Goal: Information Seeking & Learning: Compare options

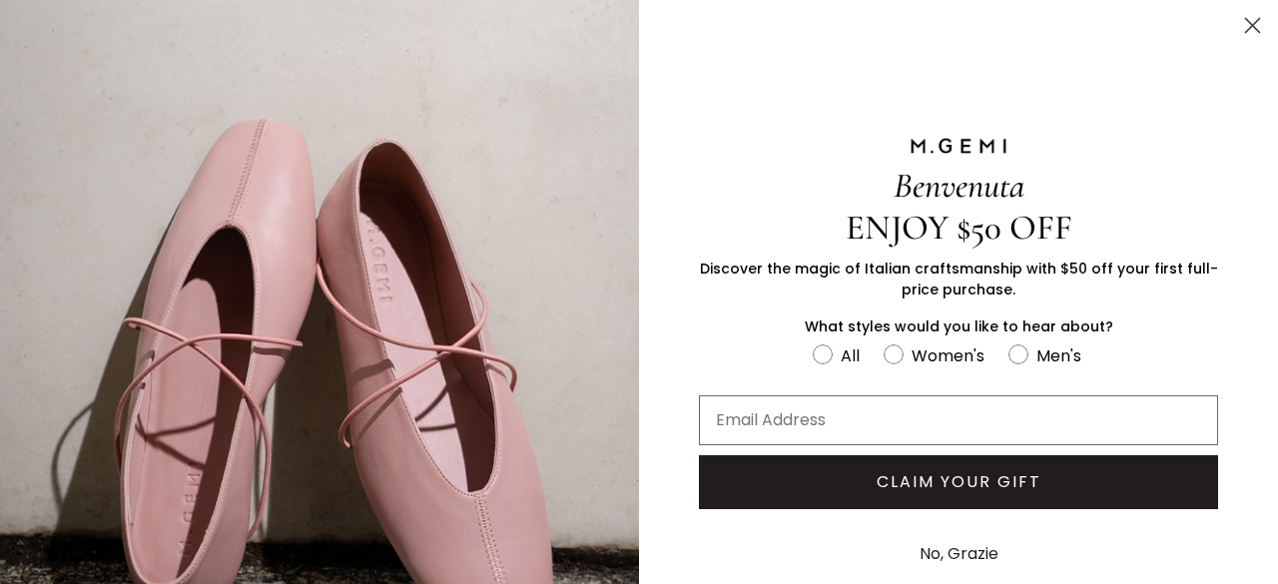
click at [1246, 24] on icon "Close dialog" at bounding box center [1253, 26] width 14 height 14
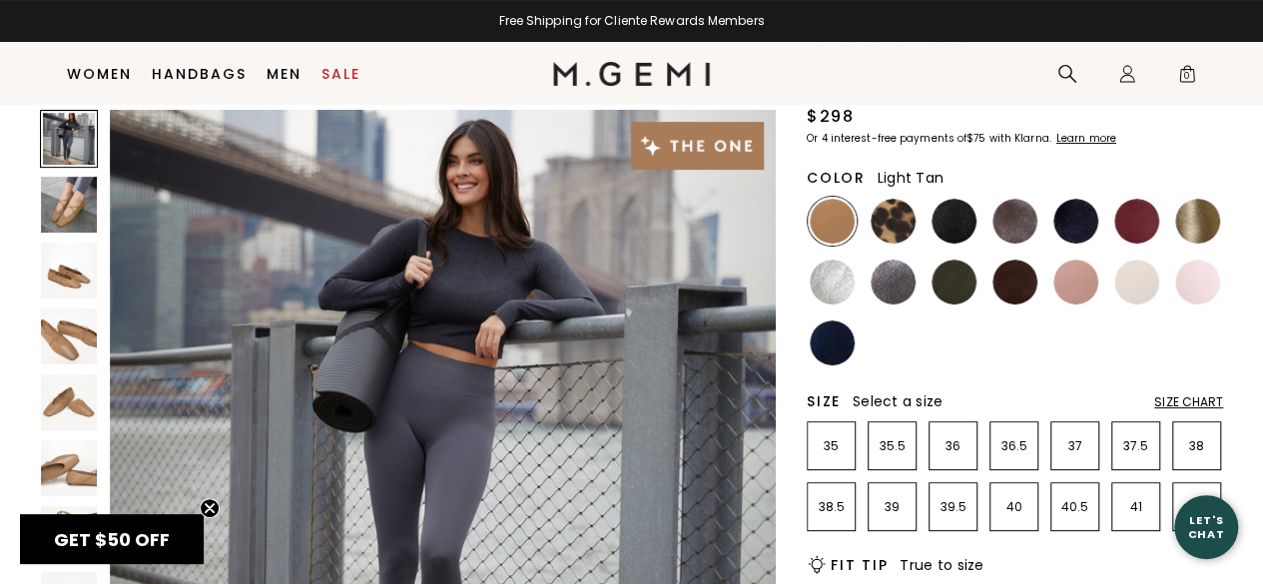
scroll to position [156, 0]
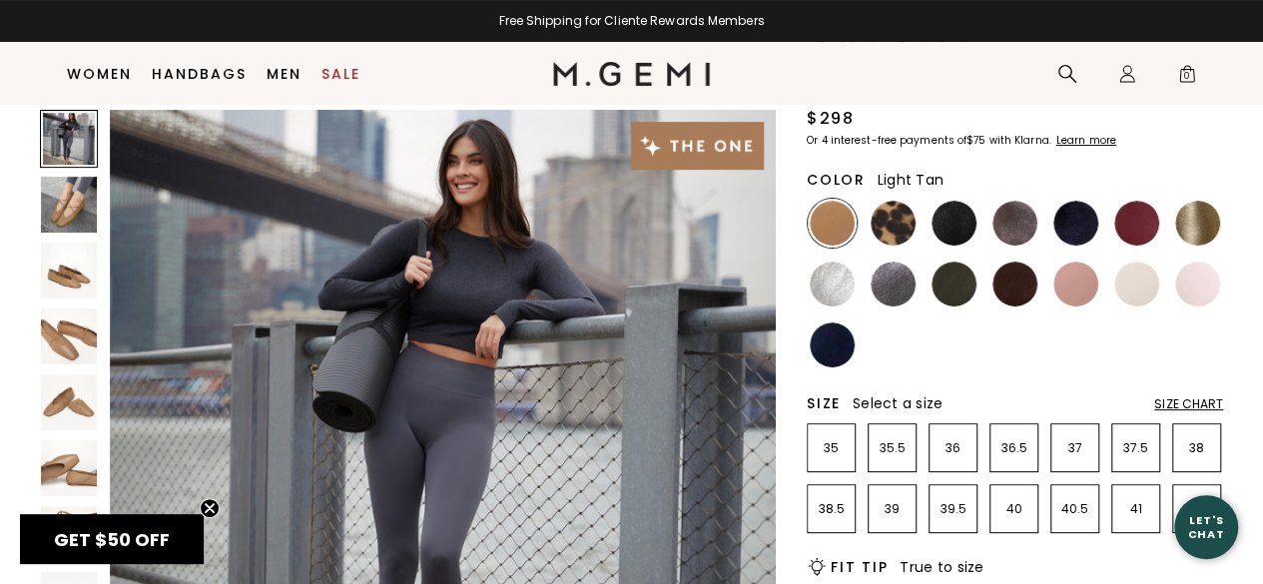
click at [71, 218] on img at bounding box center [69, 205] width 56 height 56
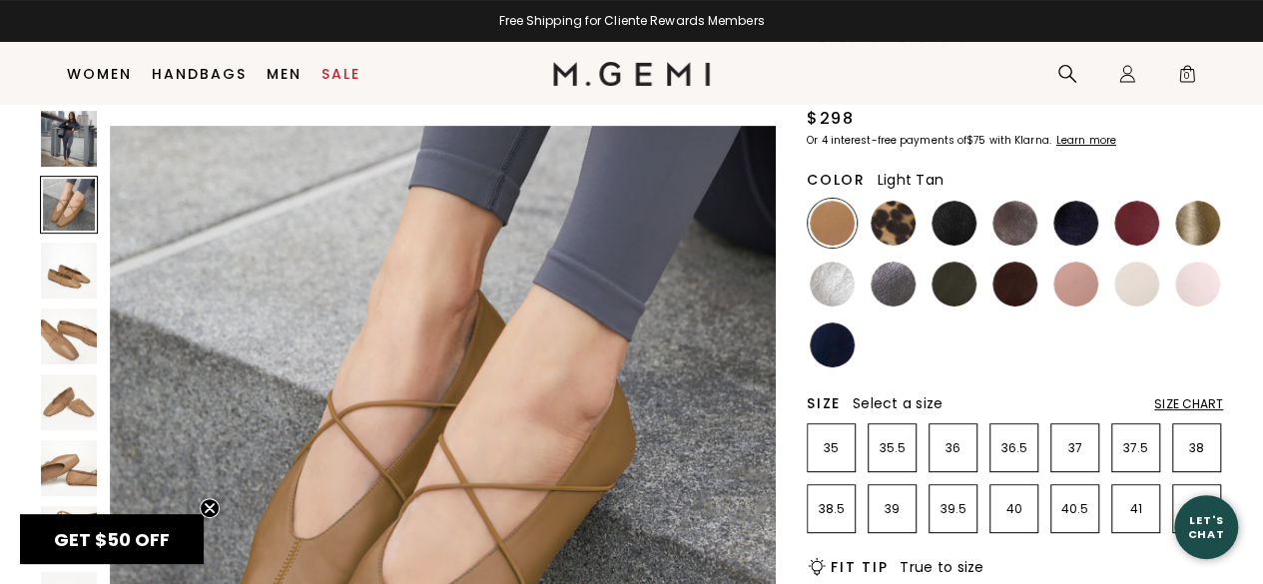
click at [58, 251] on img at bounding box center [69, 271] width 56 height 56
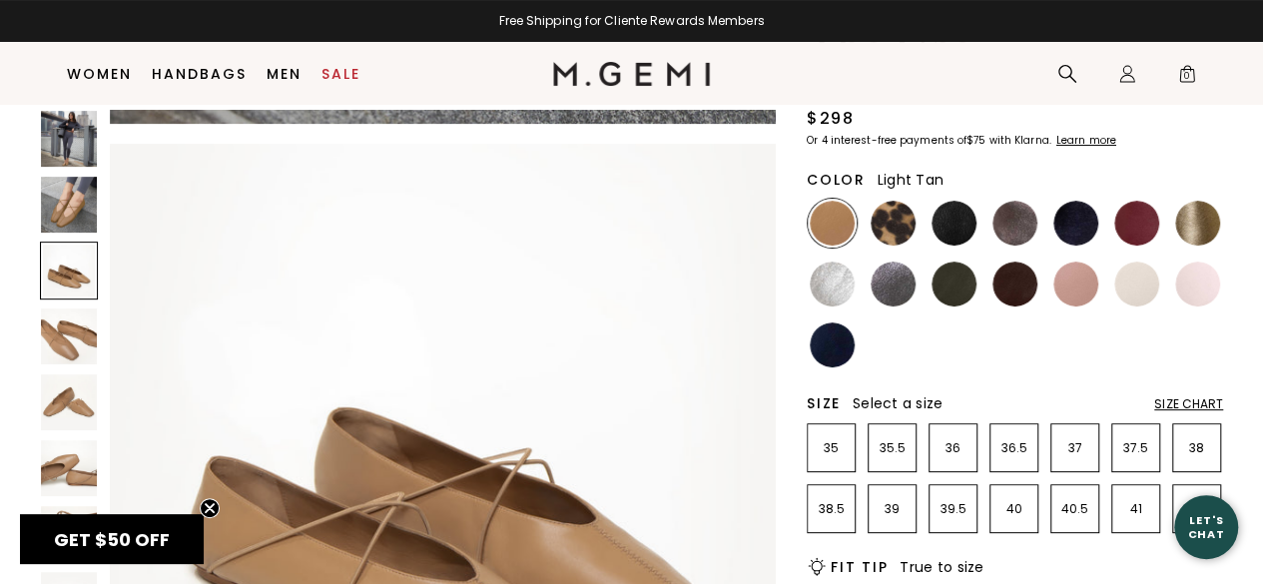
scroll to position [1341, 0]
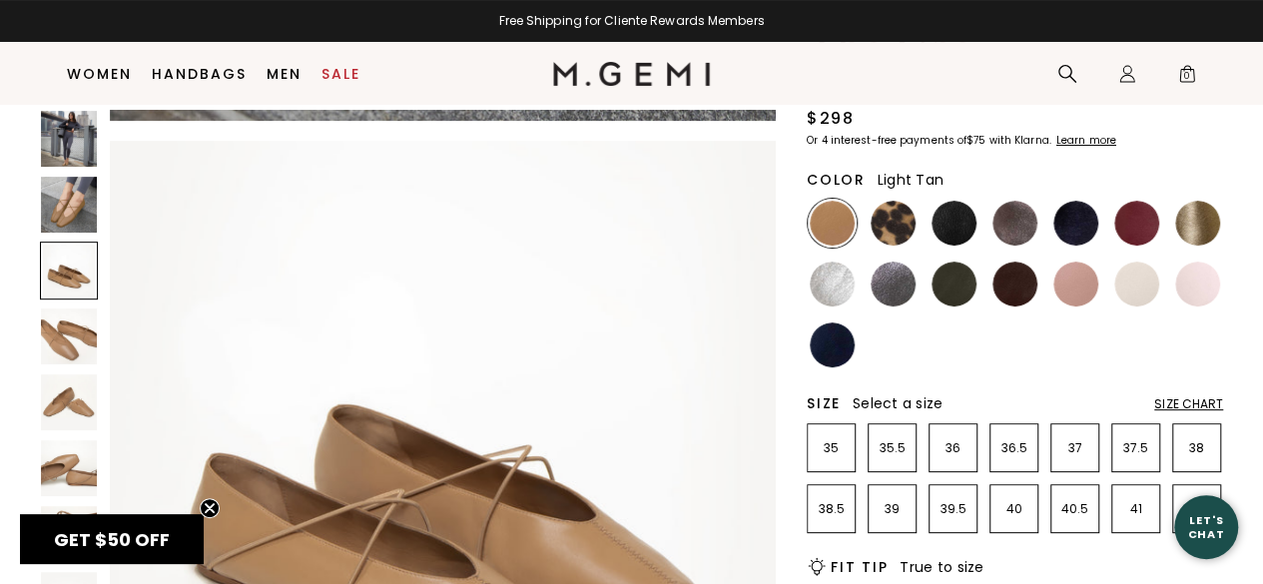
click at [50, 329] on img at bounding box center [69, 337] width 56 height 56
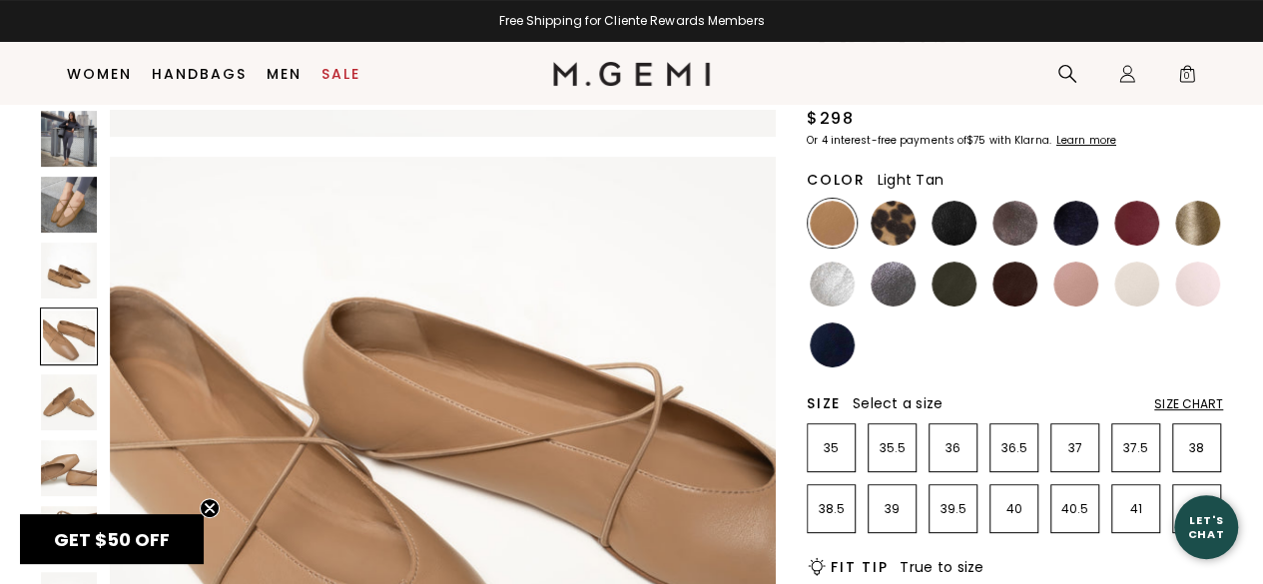
click at [48, 397] on img at bounding box center [69, 403] width 56 height 56
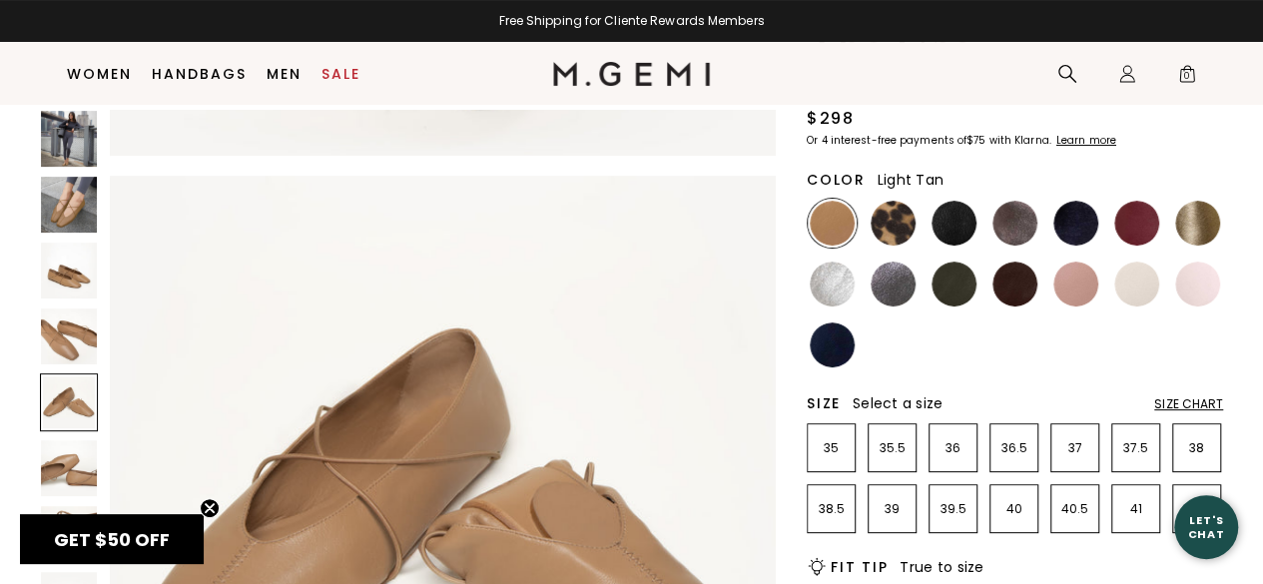
scroll to position [2683, 0]
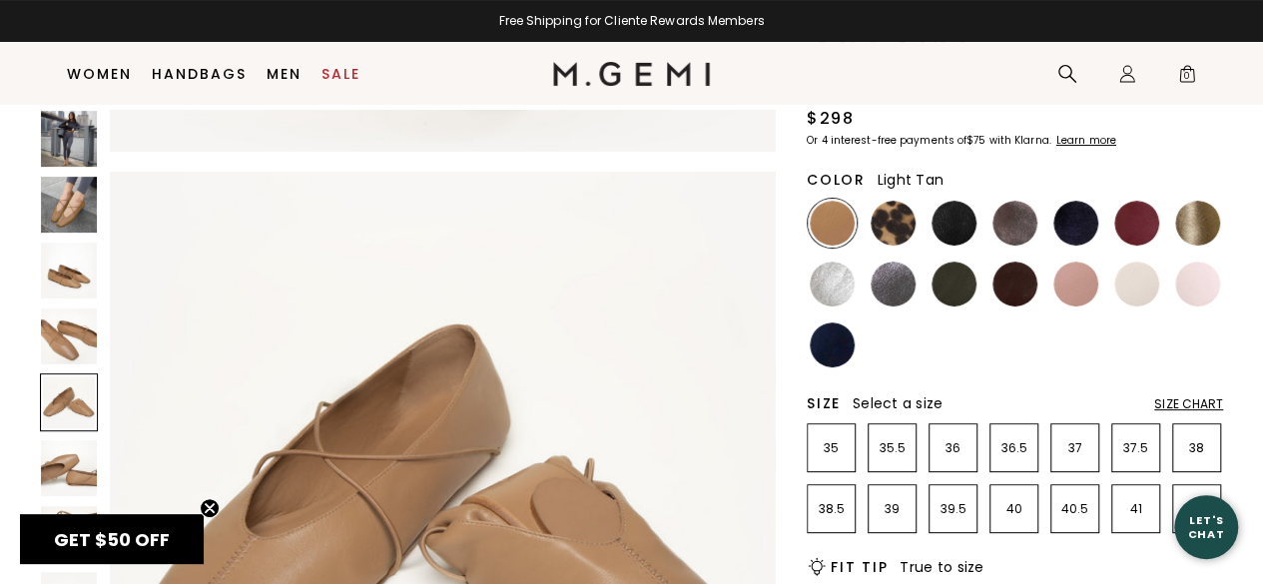
click at [48, 464] on img at bounding box center [69, 468] width 56 height 56
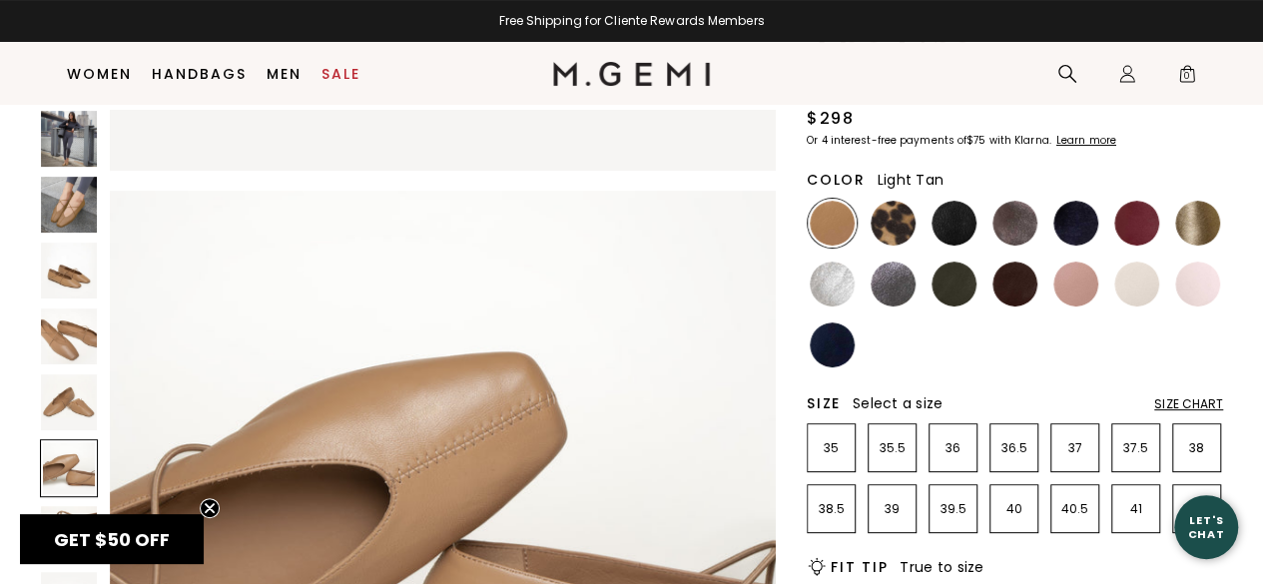
scroll to position [3353, 0]
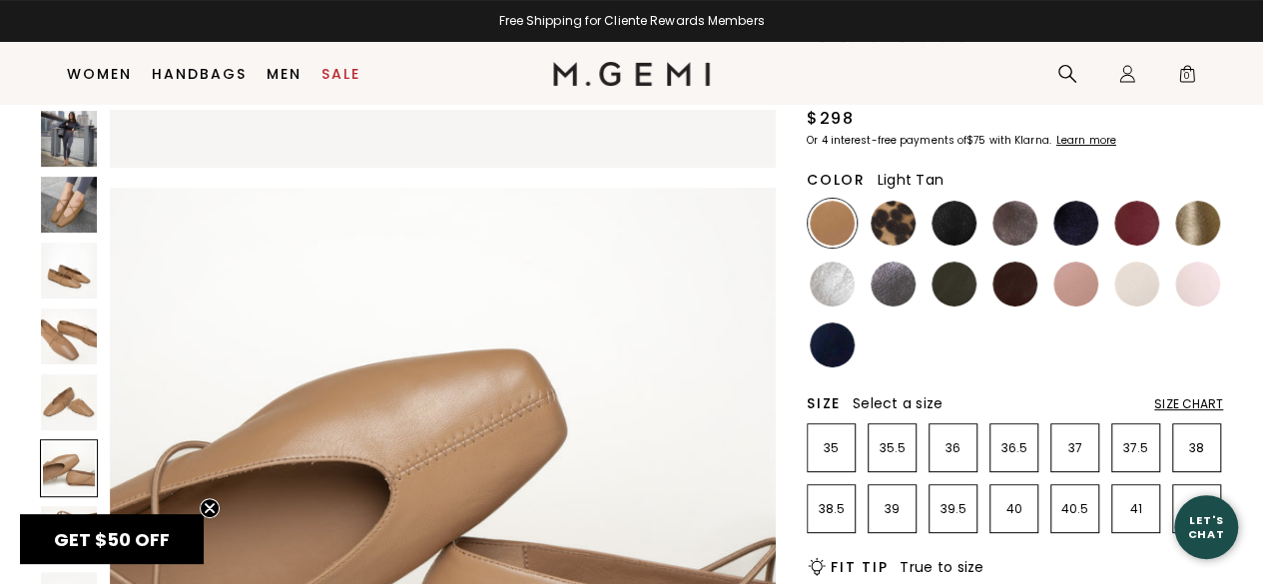
click at [52, 401] on img at bounding box center [69, 403] width 56 height 56
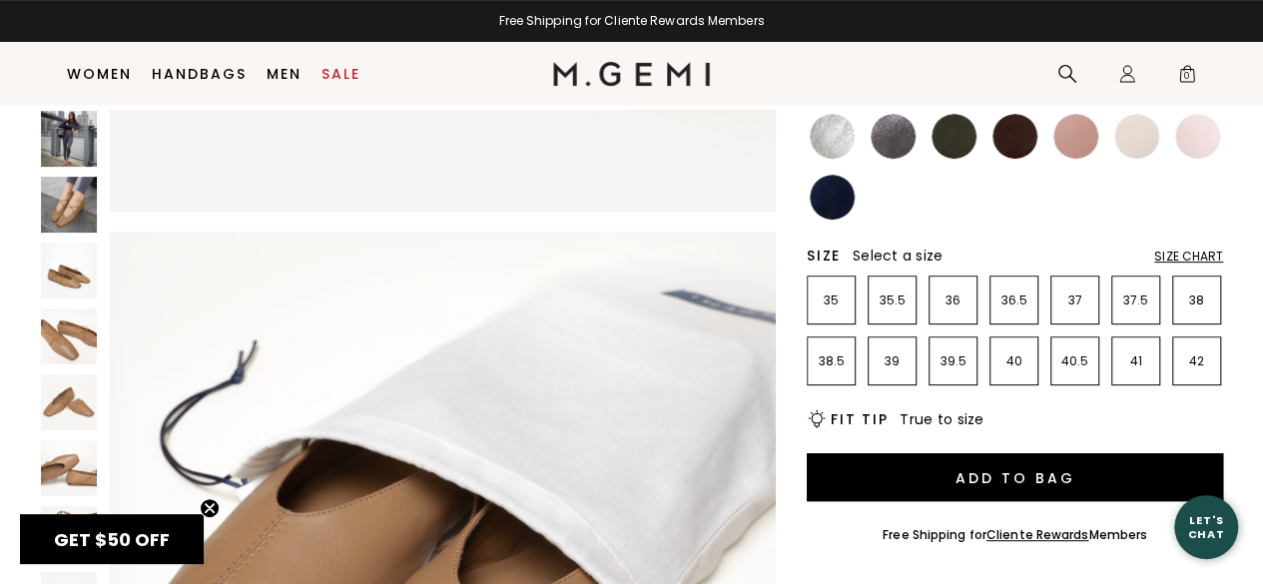
scroll to position [300, 0]
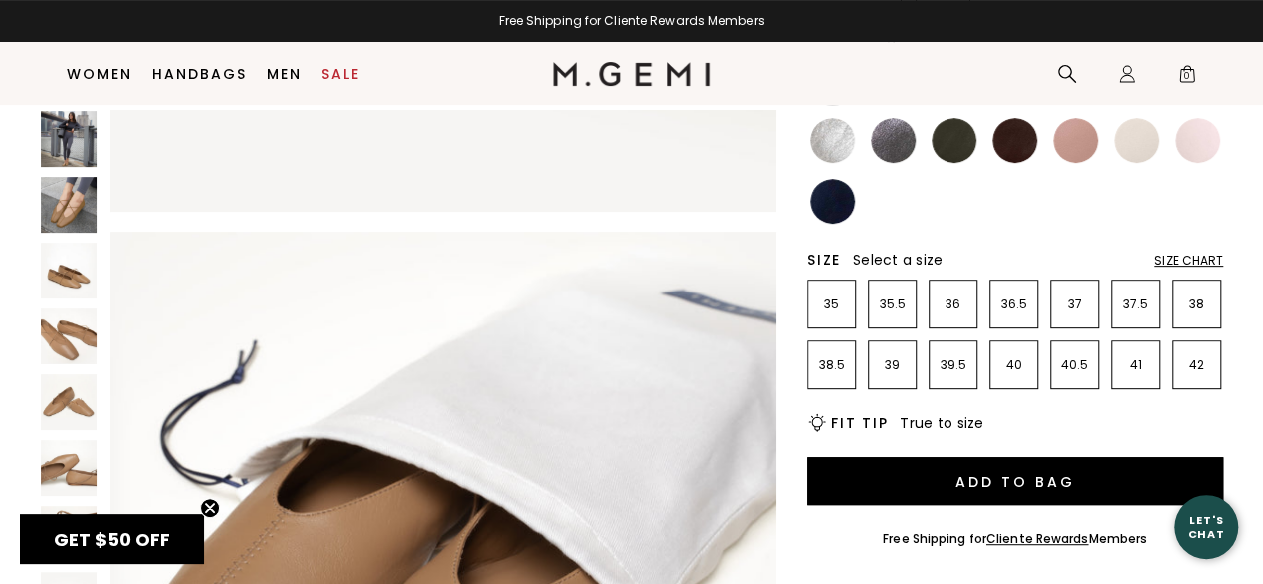
click at [1175, 264] on div "Size Chart" at bounding box center [1189, 261] width 69 height 16
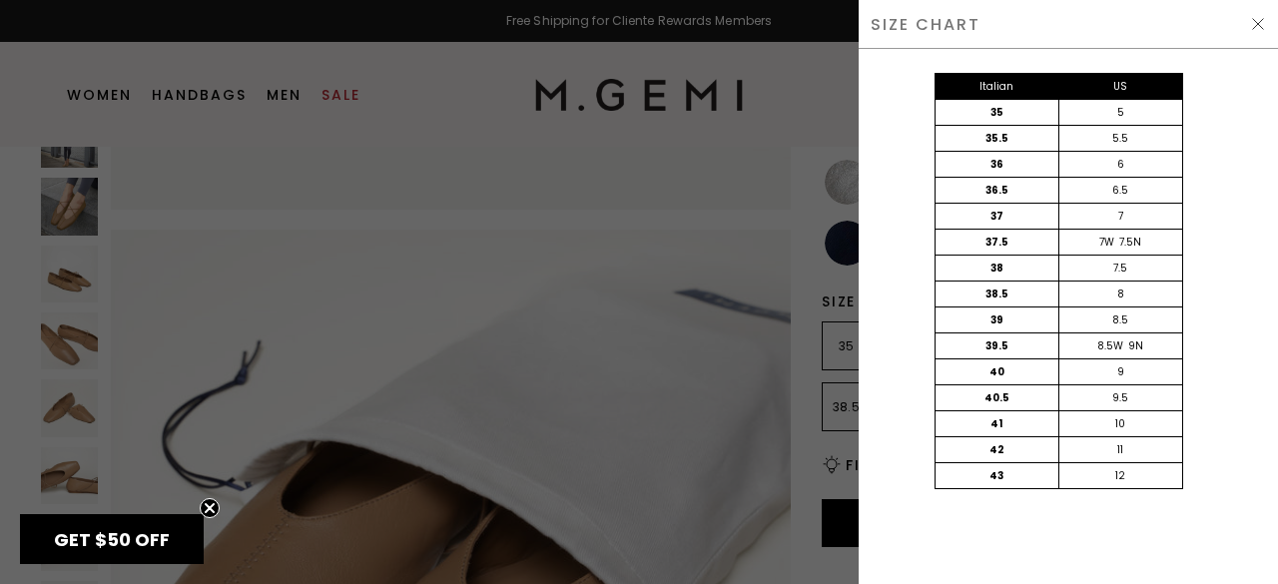
scroll to position [6181, 0]
click at [1256, 27] on img at bounding box center [1258, 24] width 16 height 16
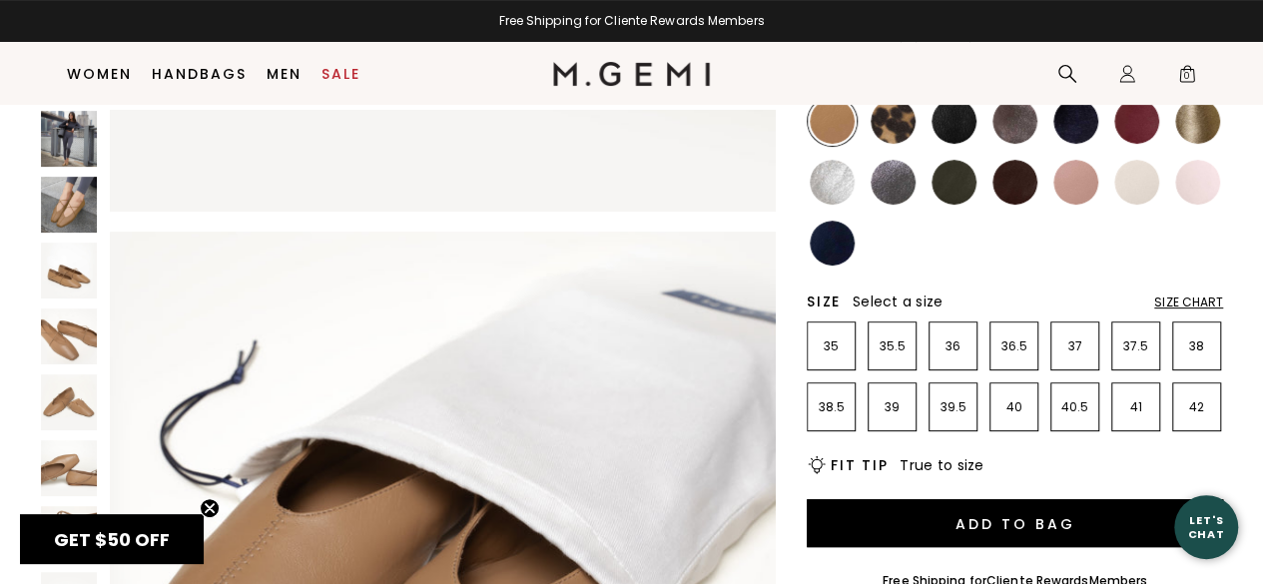
scroll to position [203, 0]
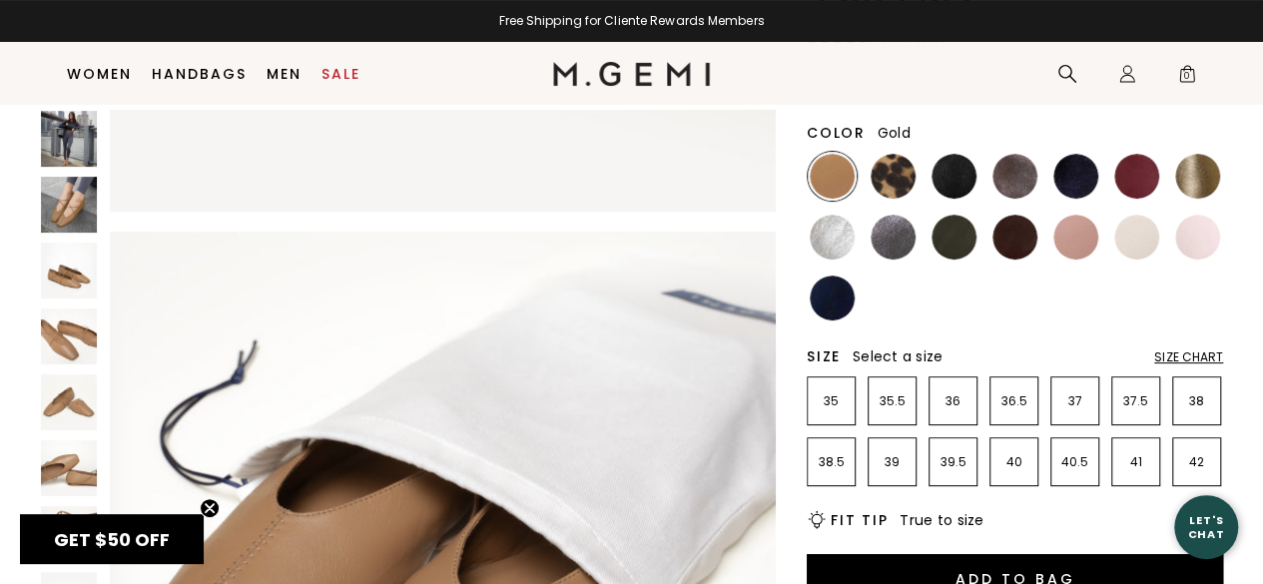
click at [1206, 163] on img at bounding box center [1198, 176] width 45 height 45
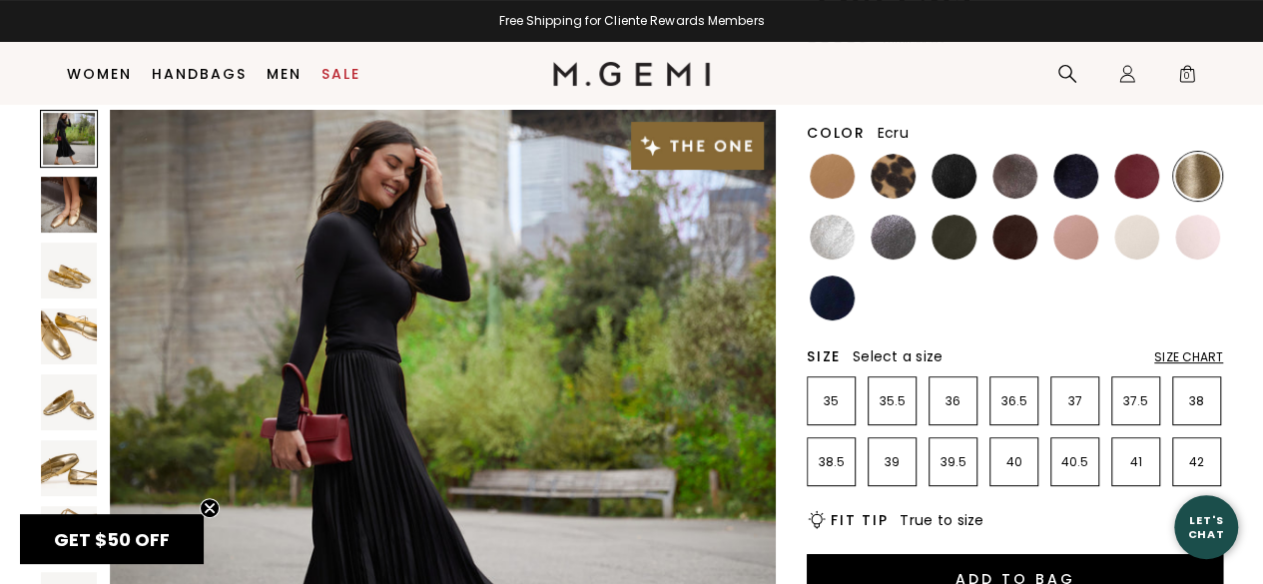
click at [1124, 239] on img at bounding box center [1137, 237] width 45 height 45
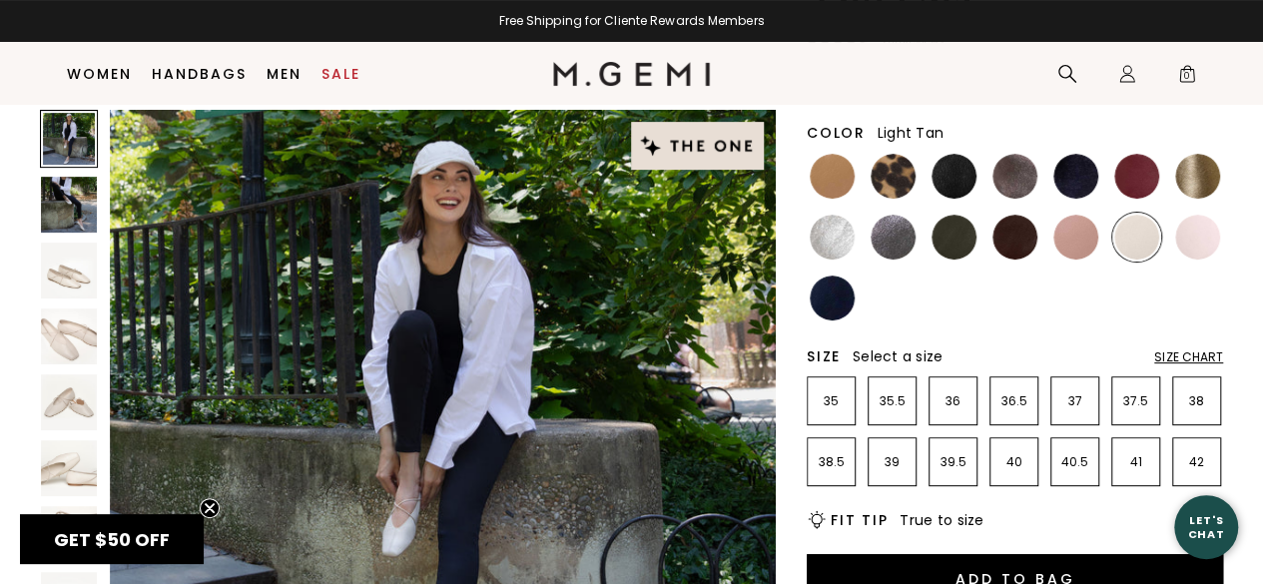
click at [837, 172] on img at bounding box center [832, 176] width 45 height 45
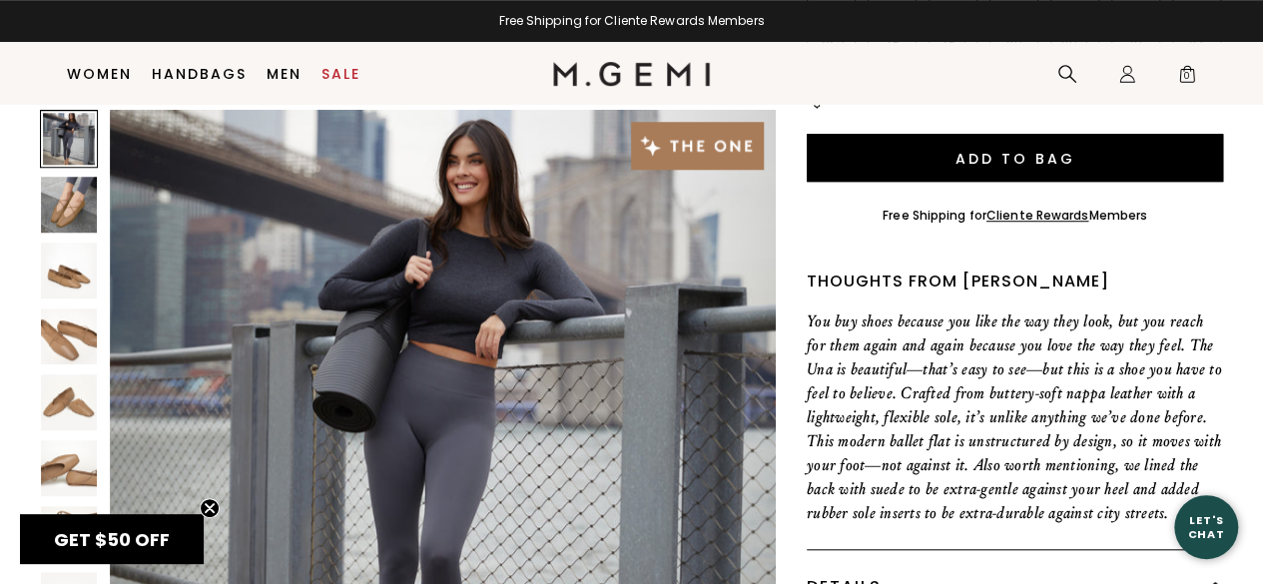
scroll to position [622, 0]
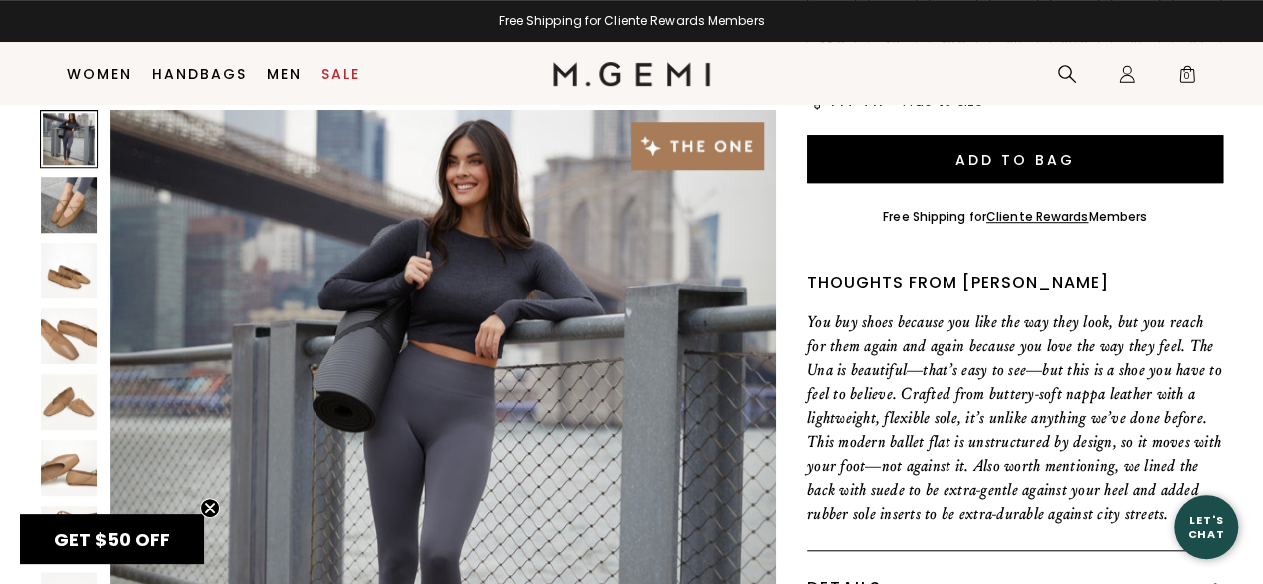
click at [66, 209] on img at bounding box center [69, 205] width 56 height 56
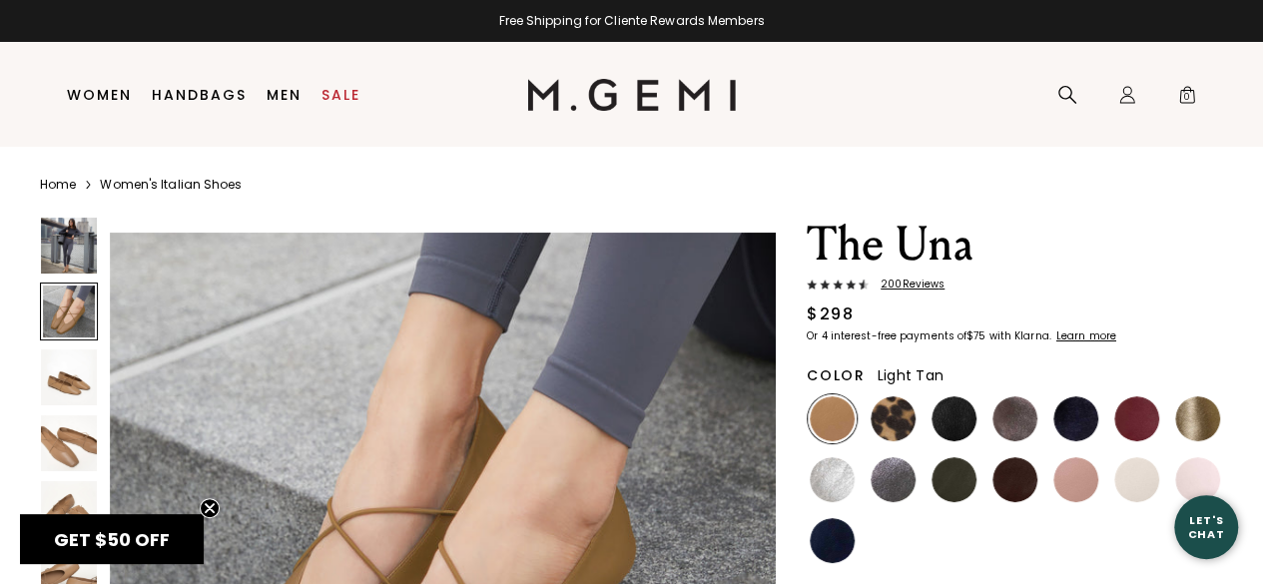
scroll to position [1, 0]
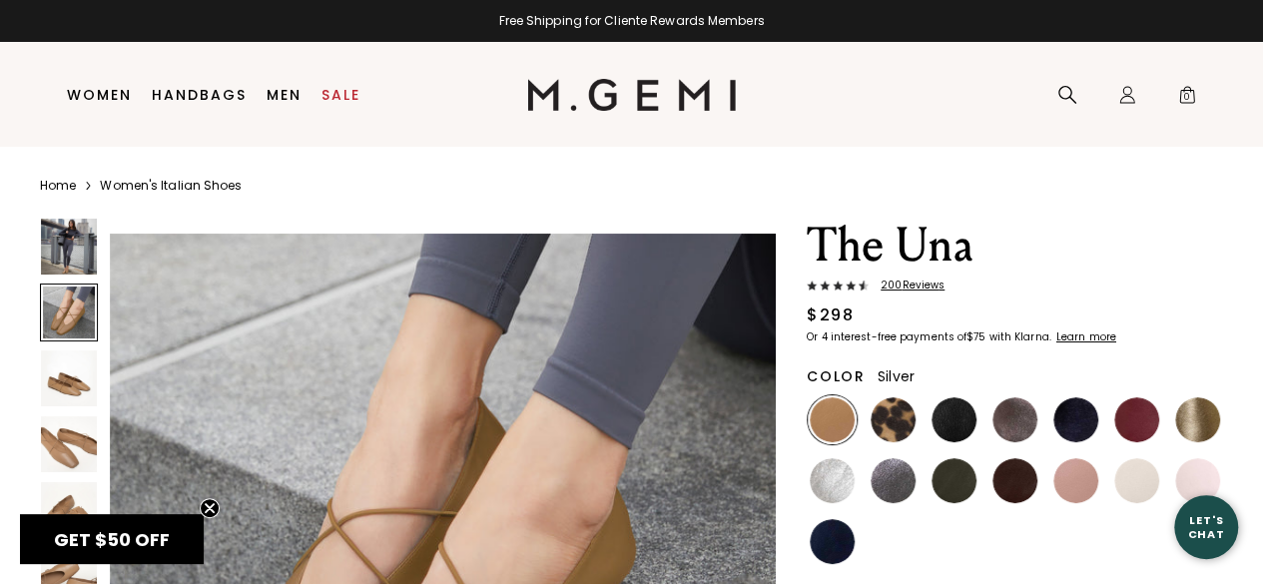
click at [844, 475] on img at bounding box center [832, 480] width 45 height 45
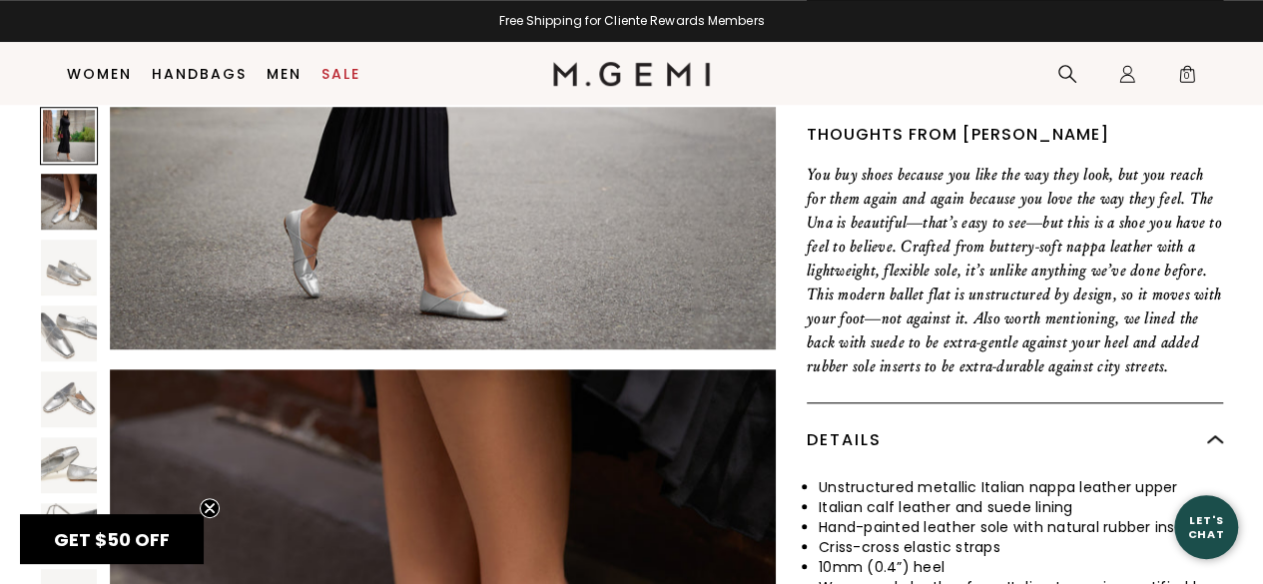
scroll to position [437, 0]
